Goal: Task Accomplishment & Management: Use online tool/utility

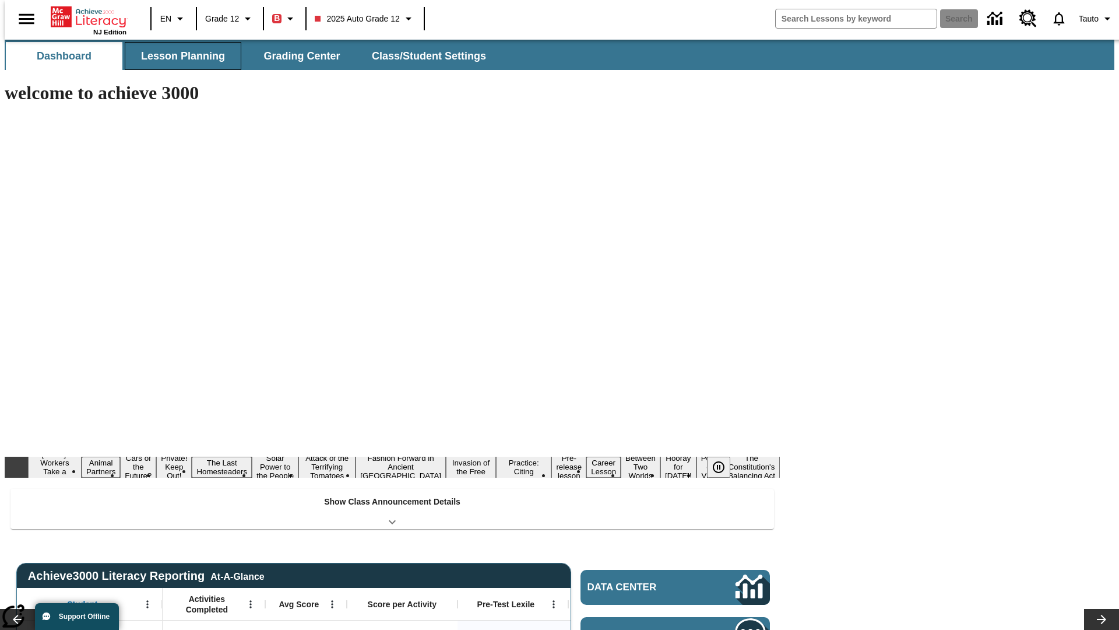
click at [178, 56] on button "Lesson Planning" at bounding box center [183, 56] width 117 height 28
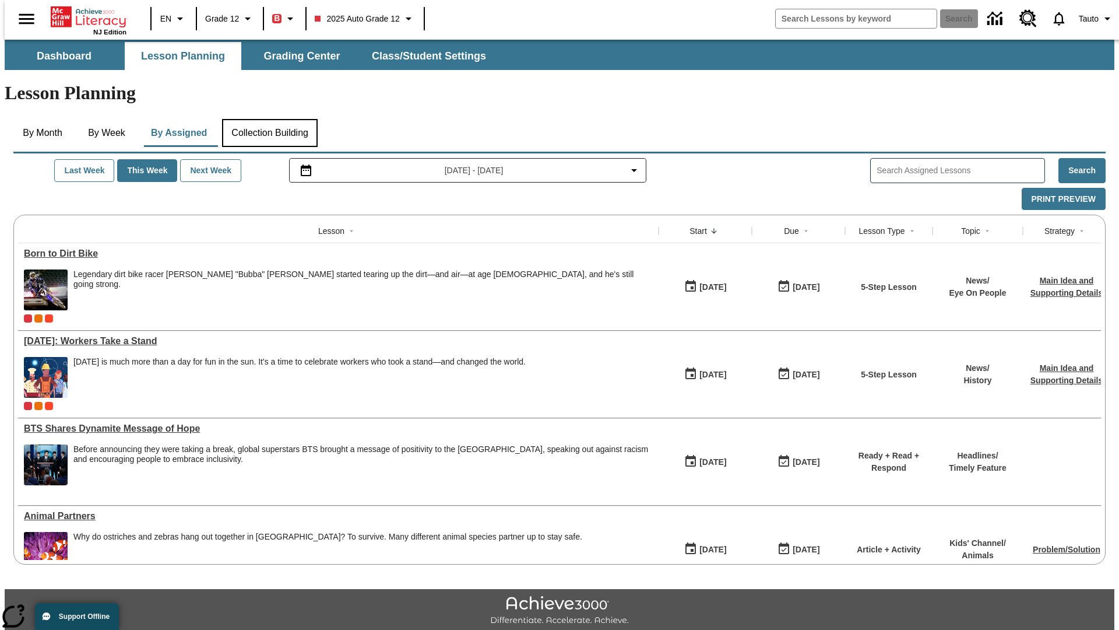
click at [269, 119] on button "Collection Building" at bounding box center [270, 133] width 96 height 28
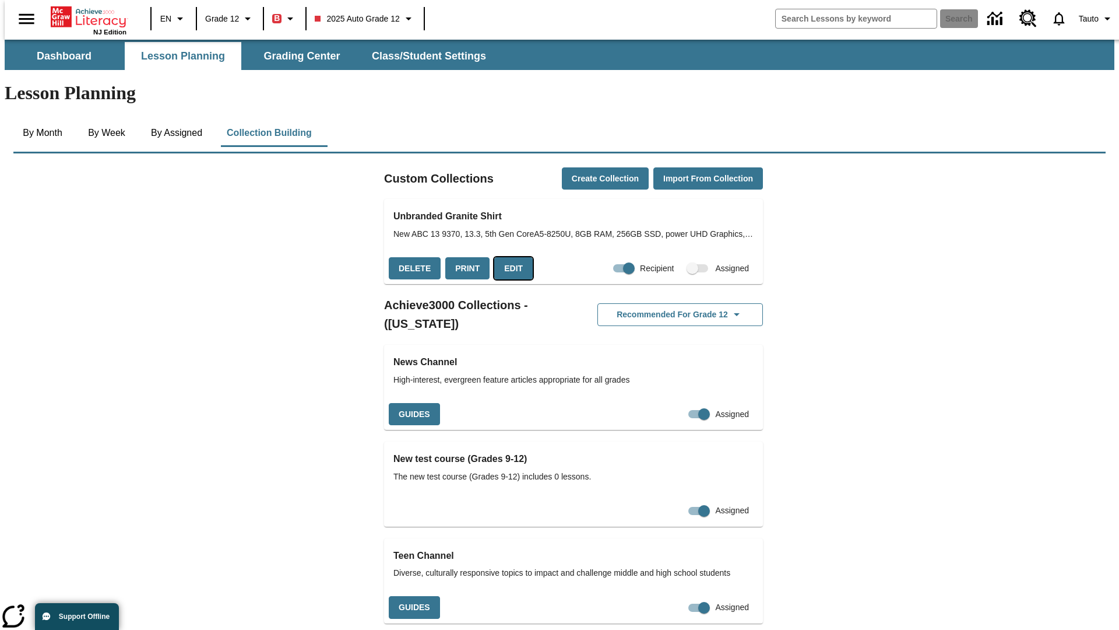
click at [510, 257] on button "Edit" at bounding box center [513, 268] width 38 height 23
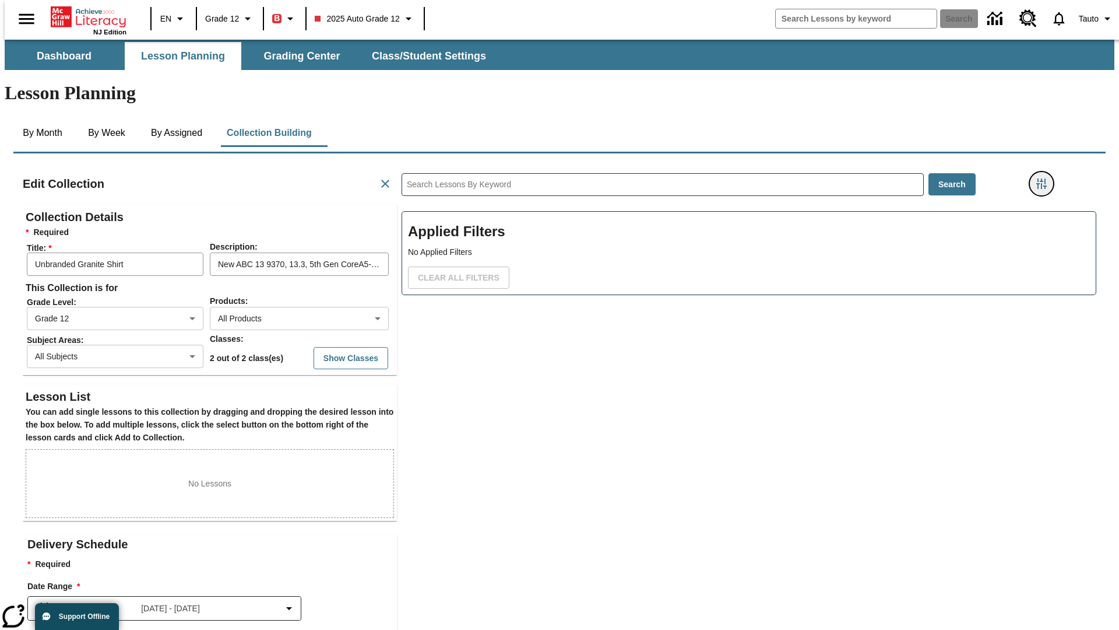
click at [1045, 178] on icon "Filters Side menu" at bounding box center [1042, 183] width 10 height 10
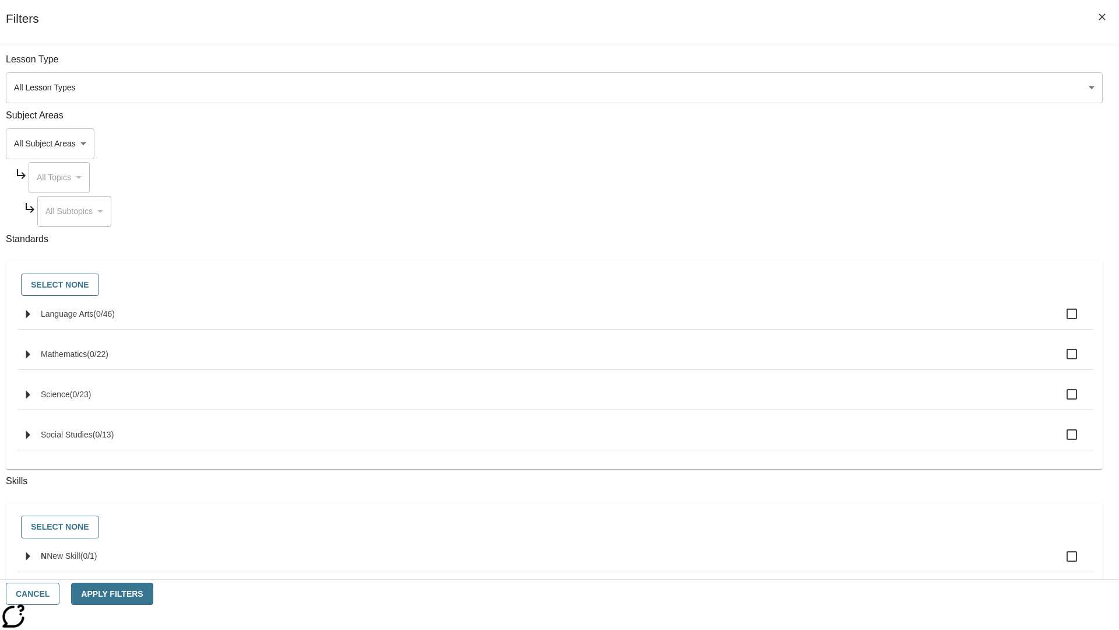
scroll to position [1, 1]
click at [839, 143] on body "Skip to main content NJ Edition EN Grade 12 B 2025 Auto Grade 12 Search 0 Tauto…" at bounding box center [560, 405] width 1110 height 731
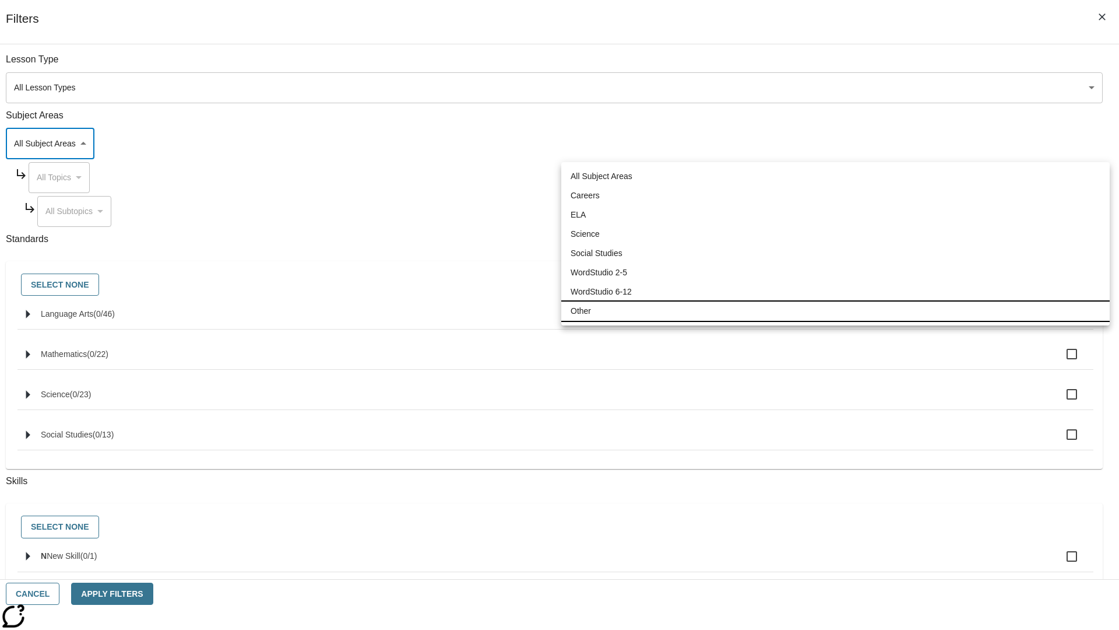
click at [835, 311] on li "Other" at bounding box center [835, 310] width 549 height 19
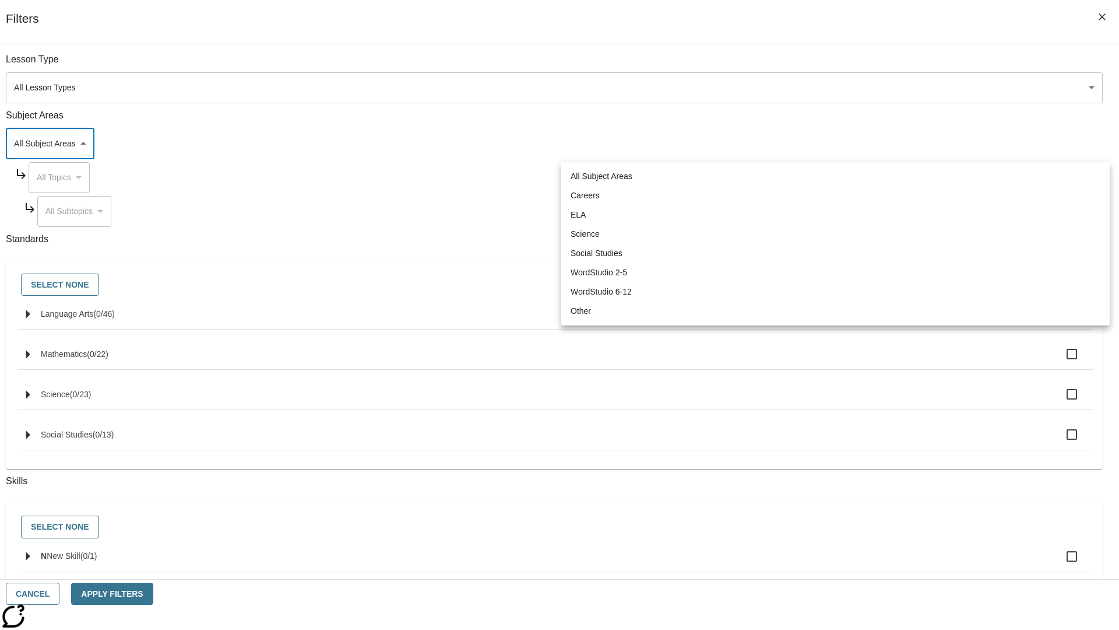
type input "0"
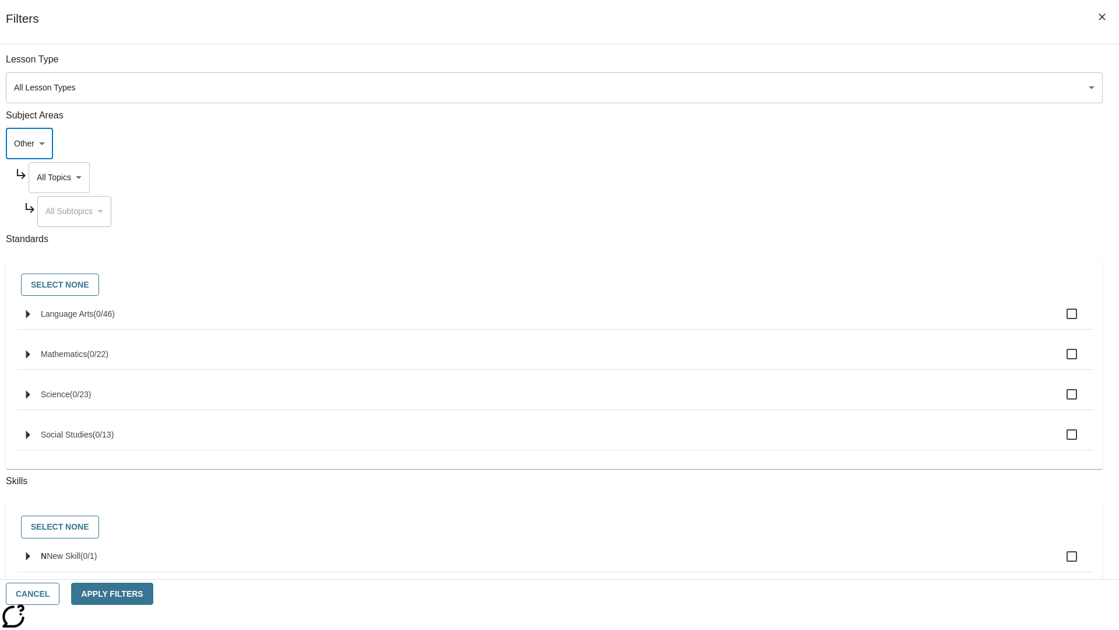
scroll to position [0, 1]
click at [850, 65] on body "Skip to main content NJ Edition EN Grade 12 B 2025 Auto Grade 12 Search 0 Tauto…" at bounding box center [560, 405] width 1110 height 731
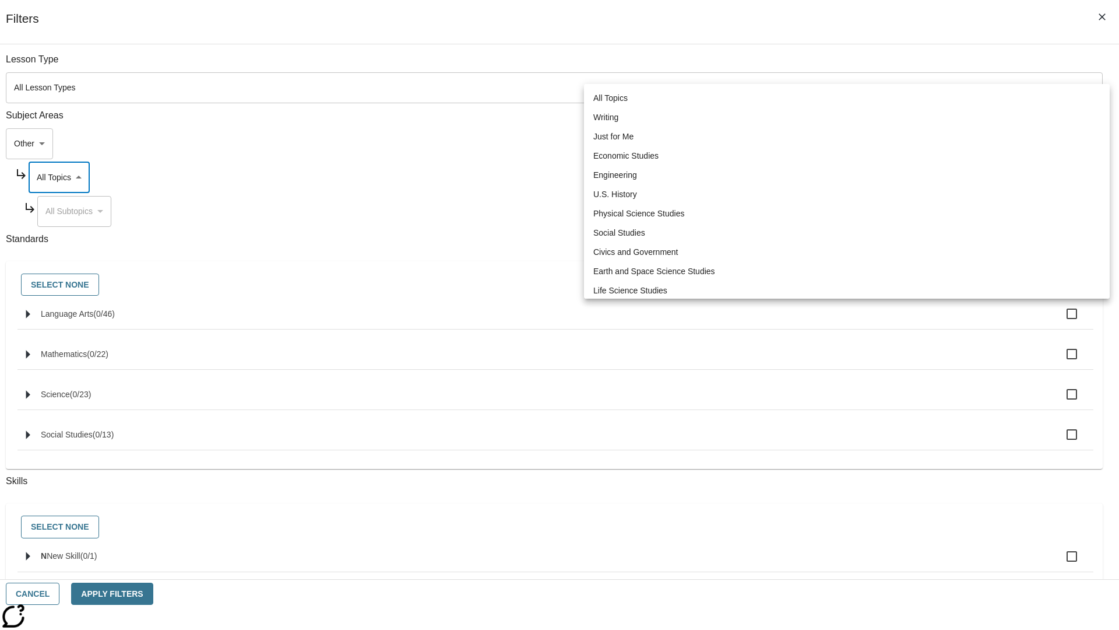
scroll to position [112, 1]
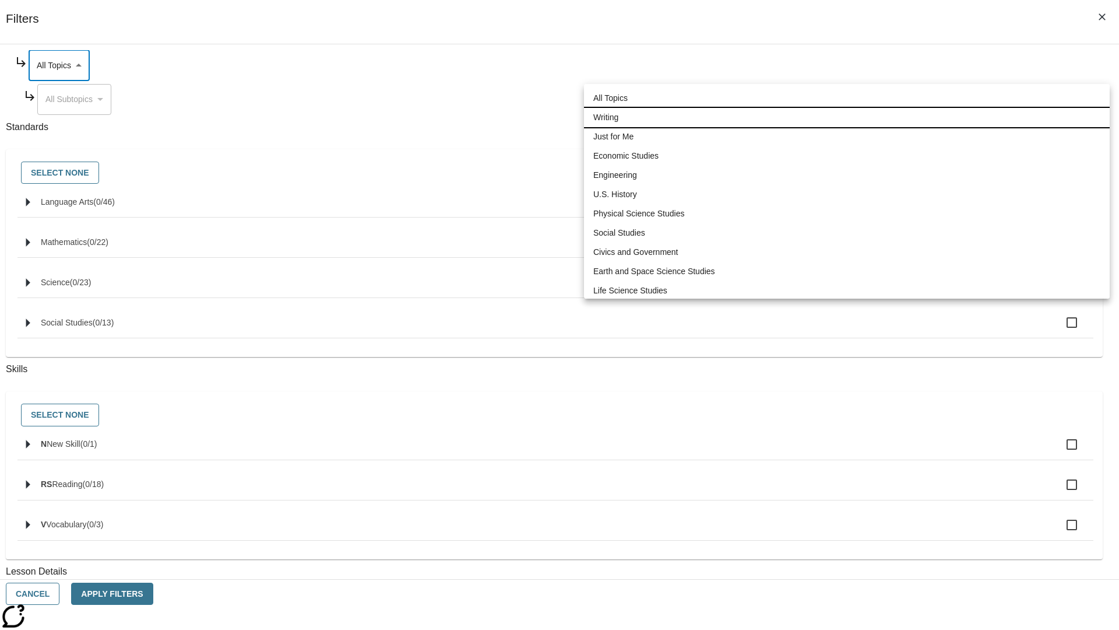
click at [847, 108] on li "Writing" at bounding box center [847, 117] width 526 height 19
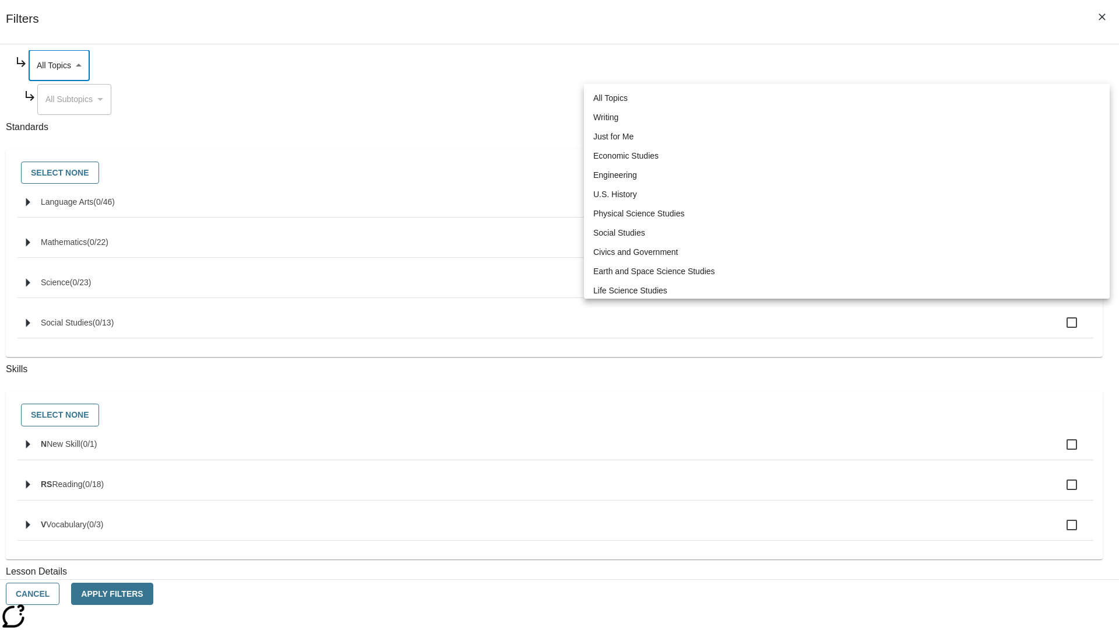
type input "6"
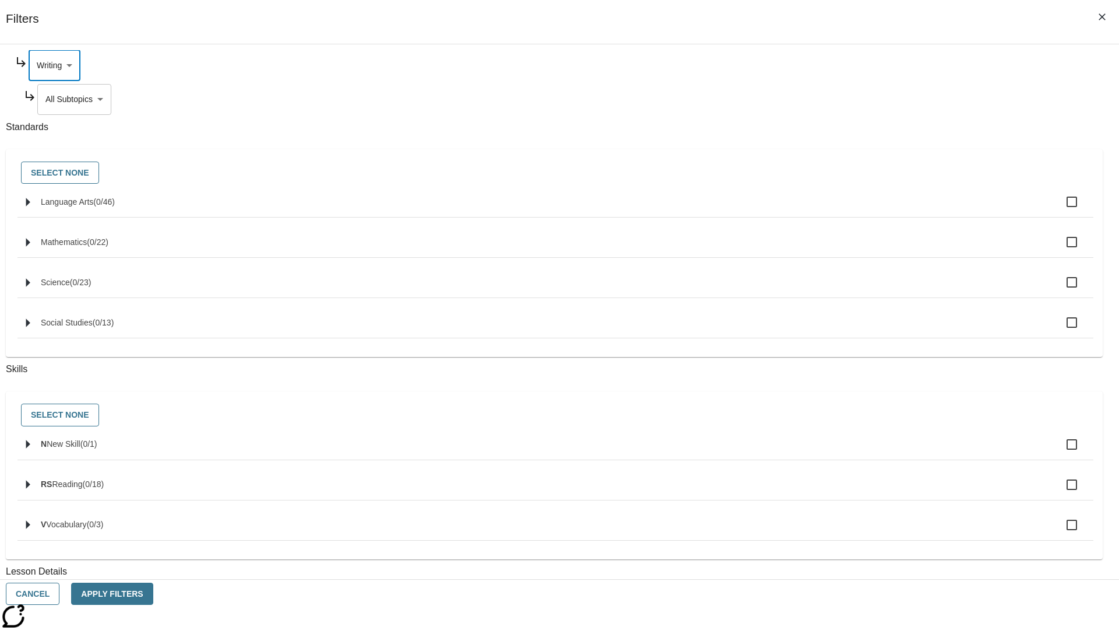
scroll to position [24, 0]
click at [153, 593] on button "Apply Filters" at bounding box center [112, 593] width 82 height 23
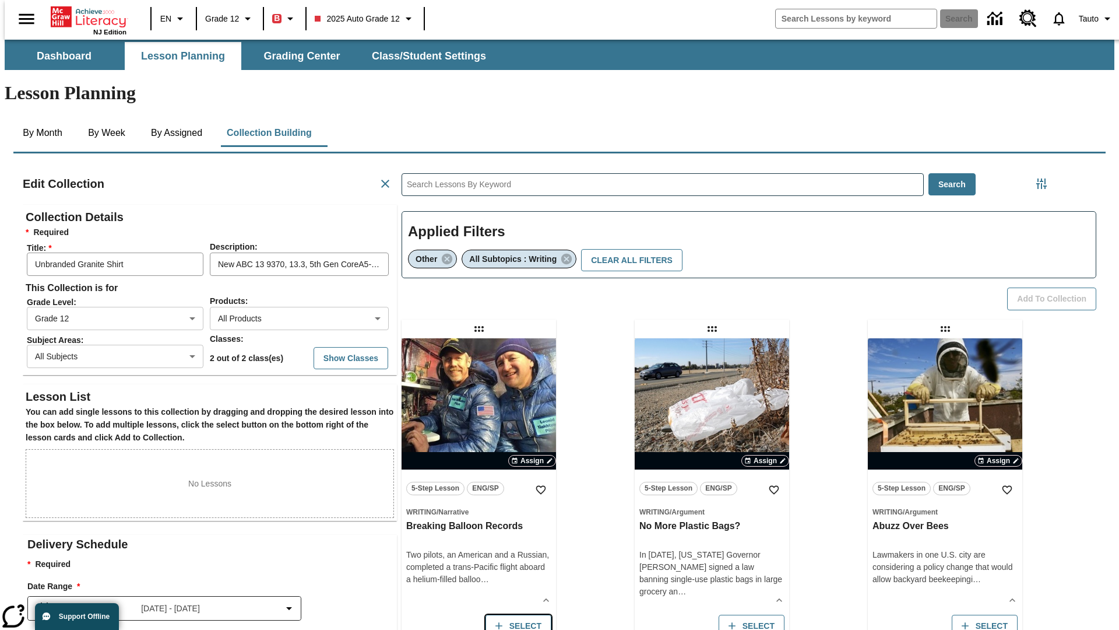
click at [515, 614] on button "Select" at bounding box center [519, 625] width 66 height 23
click at [1056, 287] on button "Add to Collection" at bounding box center [1051, 298] width 89 height 23
click at [515, 614] on button "Select" at bounding box center [519, 625] width 66 height 23
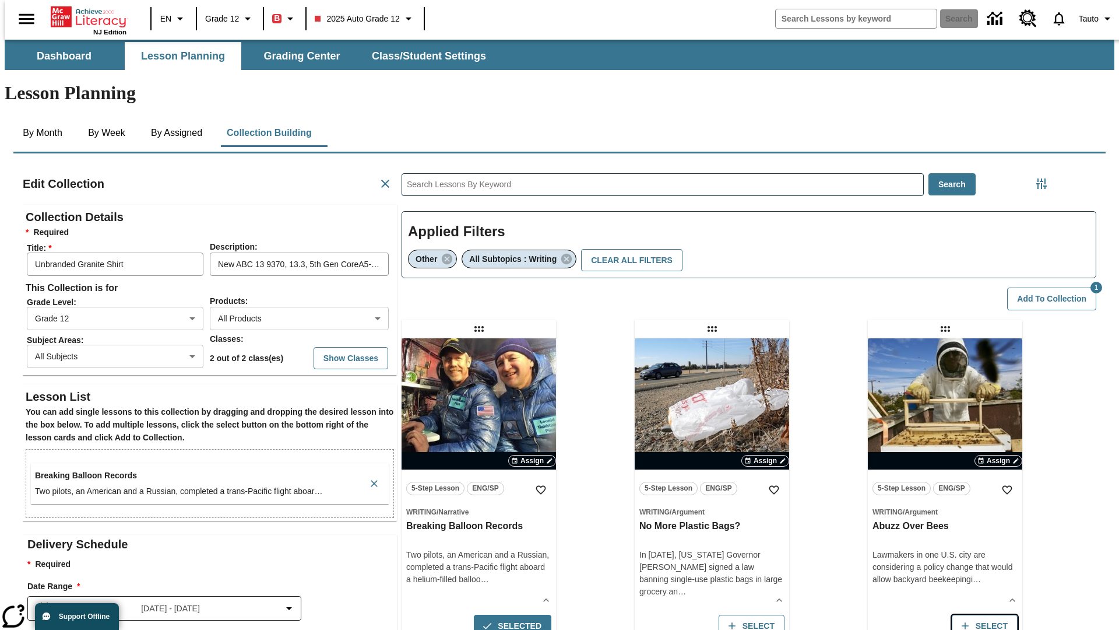
click at [785, 614] on button "Select" at bounding box center [752, 625] width 66 height 23
click at [1056, 287] on button "Add to Collection" at bounding box center [1051, 298] width 89 height 23
